Goal: Task Accomplishment & Management: Use online tool/utility

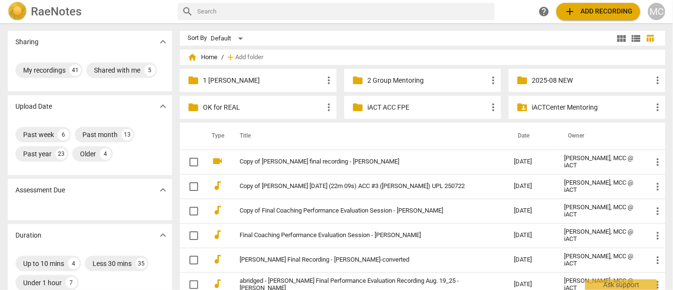
click at [586, 12] on span "add Add recording" at bounding box center [598, 12] width 68 height 12
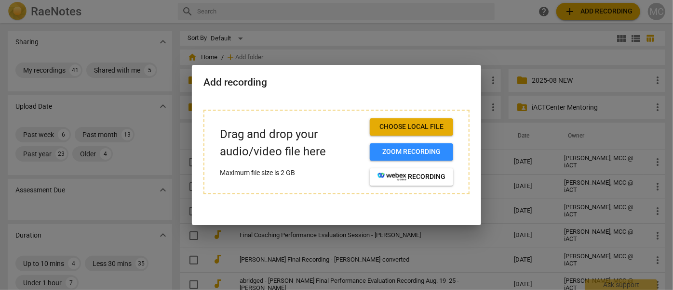
click at [401, 125] on span "Choose local file" at bounding box center [411, 127] width 68 height 10
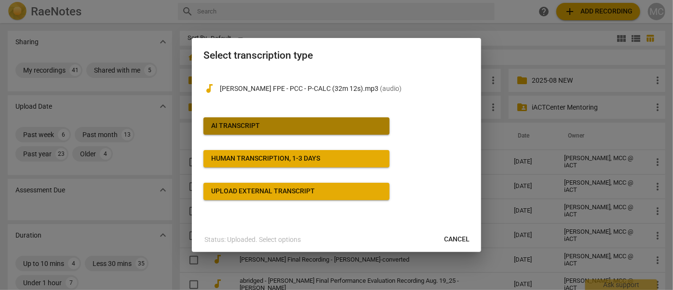
click at [237, 125] on div "AI Transcript" at bounding box center [235, 126] width 49 height 10
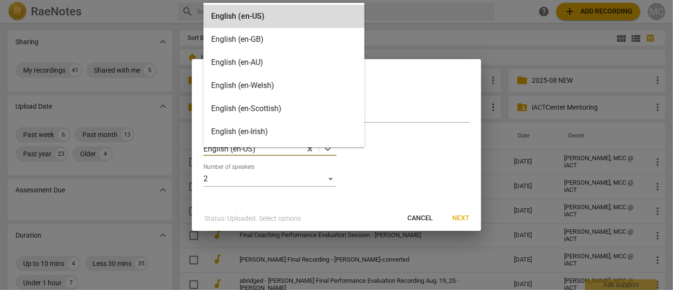
click at [290, 151] on div at bounding box center [278, 149] width 44 height 11
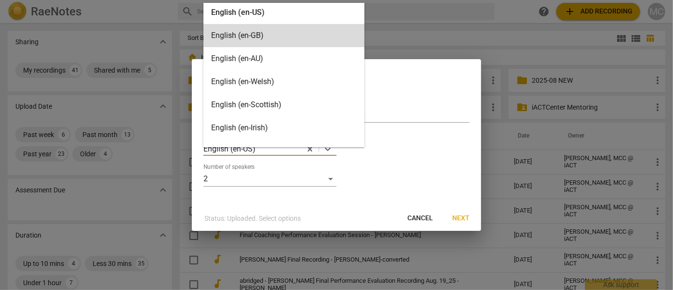
click at [251, 33] on div "English (en-GB)" at bounding box center [283, 35] width 161 height 23
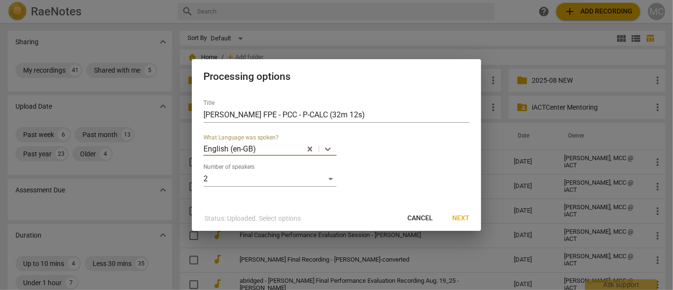
click at [456, 216] on span "Next" at bounding box center [460, 219] width 17 height 10
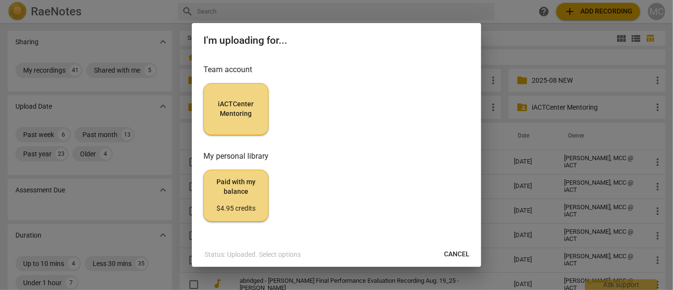
click at [241, 118] on button "iACTCenter Mentoring" at bounding box center [235, 109] width 65 height 52
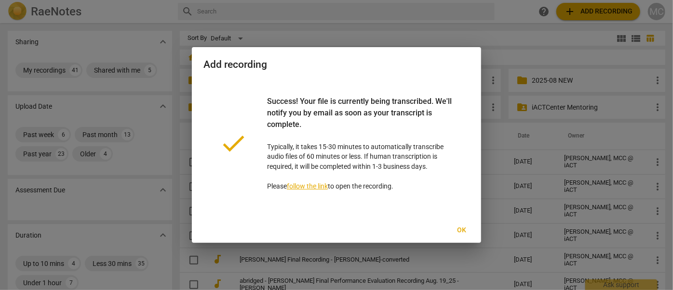
click at [460, 232] on span "Ok" at bounding box center [461, 231] width 15 height 10
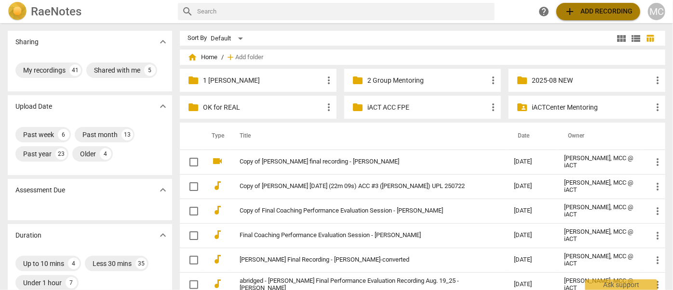
click at [602, 14] on span "add Add recording" at bounding box center [598, 12] width 68 height 12
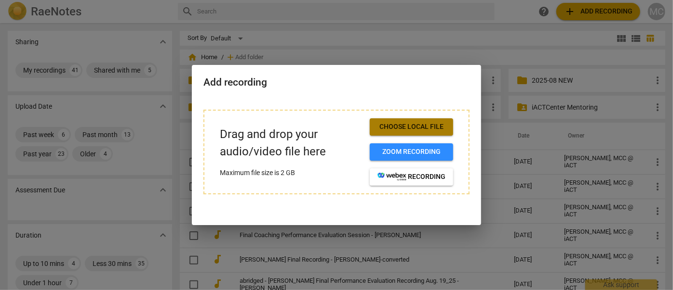
click at [411, 126] on span "Choose local file" at bounding box center [411, 127] width 68 height 10
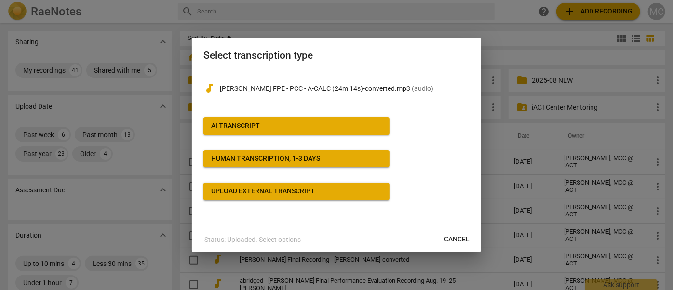
click at [272, 131] on button "AI Transcript" at bounding box center [296, 126] width 186 height 17
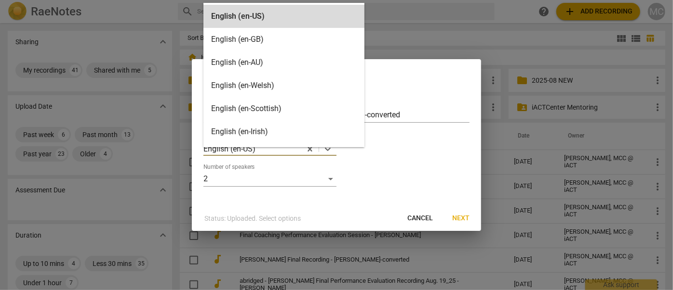
click at [284, 151] on div at bounding box center [278, 149] width 44 height 11
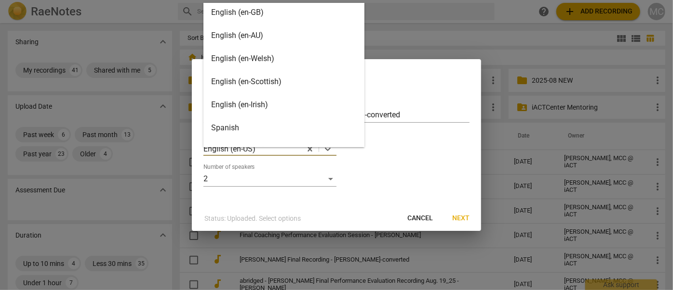
click at [244, 17] on div "English (en-GB)" at bounding box center [283, 12] width 161 height 23
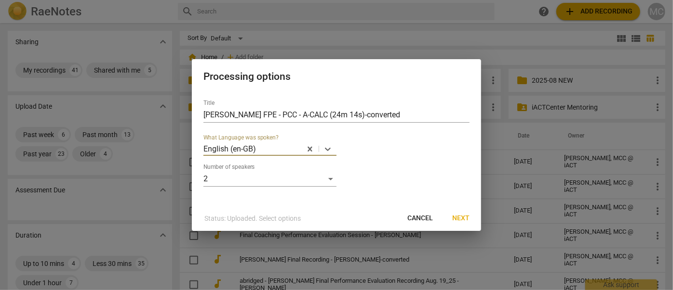
click at [257, 147] on input "text" at bounding box center [258, 149] width 2 height 9
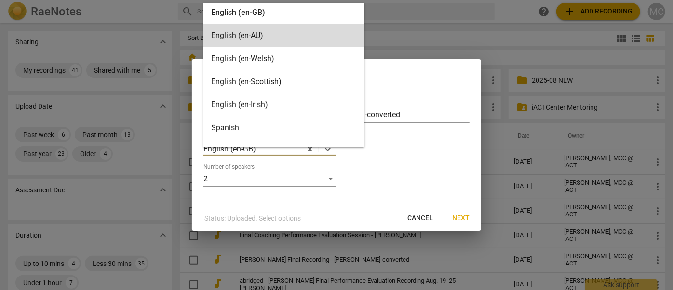
scroll to position [0, 0]
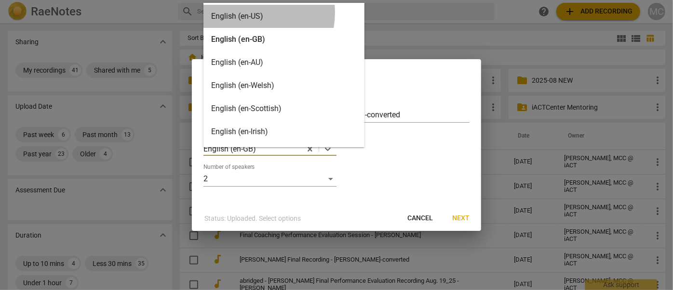
click at [244, 13] on div "English (en-US)" at bounding box center [283, 16] width 161 height 23
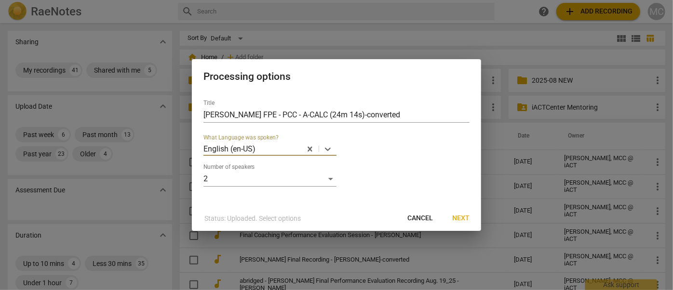
click at [461, 218] on span "Next" at bounding box center [460, 219] width 17 height 10
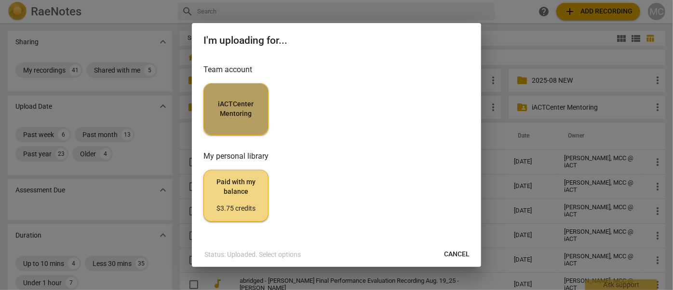
click at [241, 111] on span "iACTCenter Mentoring" at bounding box center [235, 109] width 49 height 19
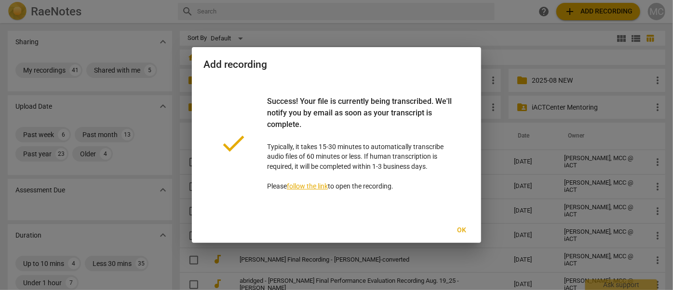
click at [467, 228] on span "Ok" at bounding box center [461, 231] width 15 height 10
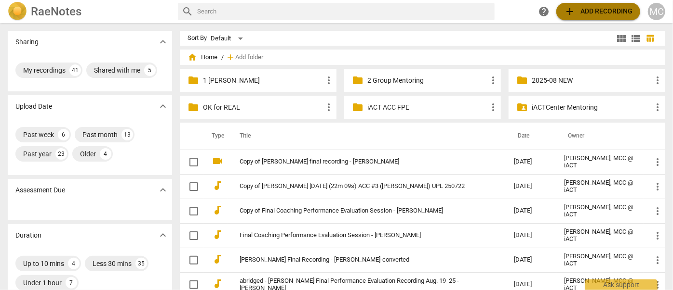
click at [592, 13] on span "add Add recording" at bounding box center [598, 12] width 68 height 12
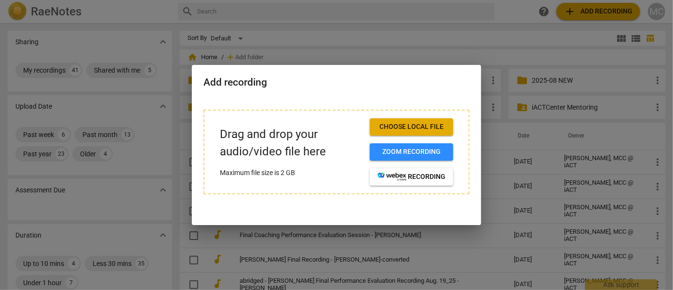
click at [430, 129] on span "Choose local file" at bounding box center [411, 127] width 68 height 10
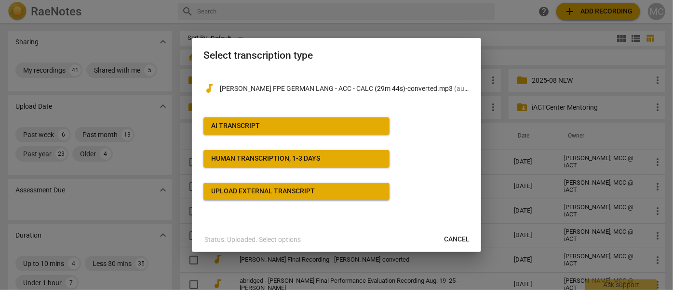
click at [237, 119] on button "AI Transcript" at bounding box center [296, 126] width 186 height 17
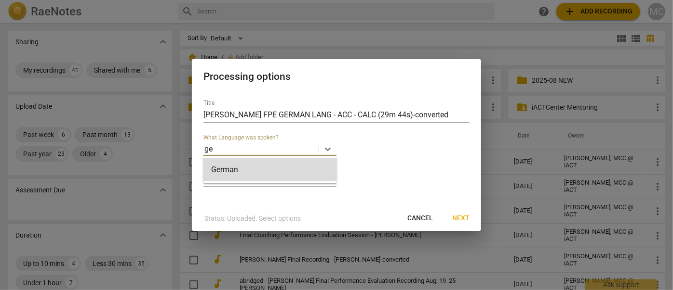
type input "ger"
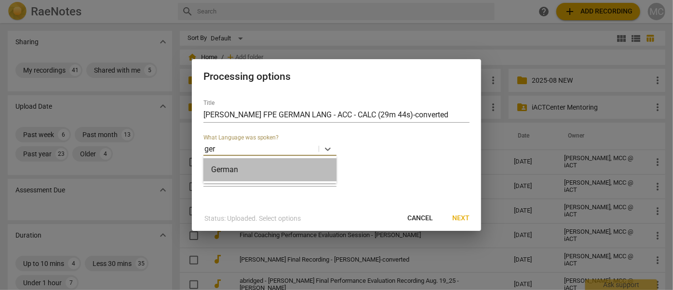
drag, startPoint x: 245, startPoint y: 167, endPoint x: 250, endPoint y: 164, distance: 5.6
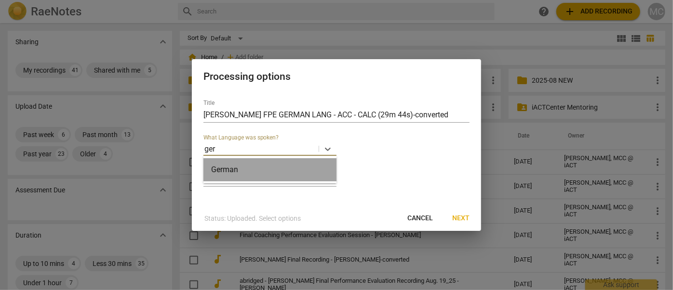
click at [245, 167] on div "German" at bounding box center [269, 169] width 133 height 23
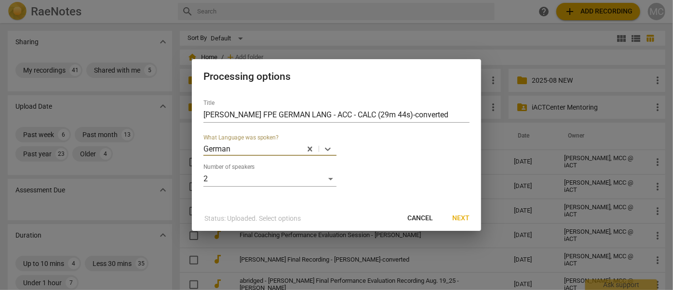
click at [460, 219] on span "Next" at bounding box center [460, 219] width 17 height 10
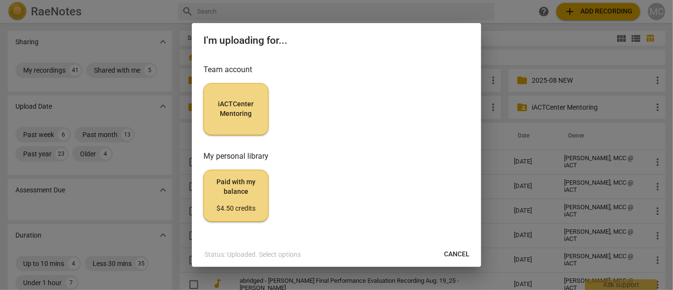
click at [236, 120] on button "iACTCenter Mentoring" at bounding box center [235, 109] width 65 height 52
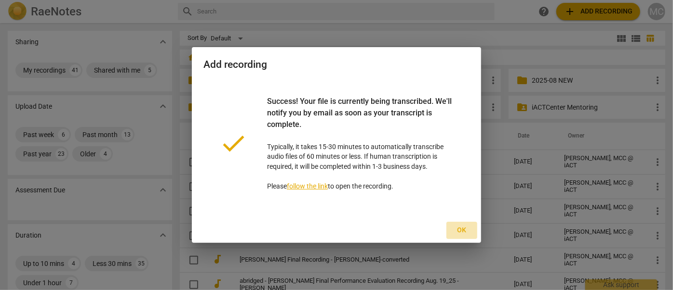
click at [469, 236] on button "Ok" at bounding box center [461, 230] width 31 height 17
